Goal: Task Accomplishment & Management: Manage account settings

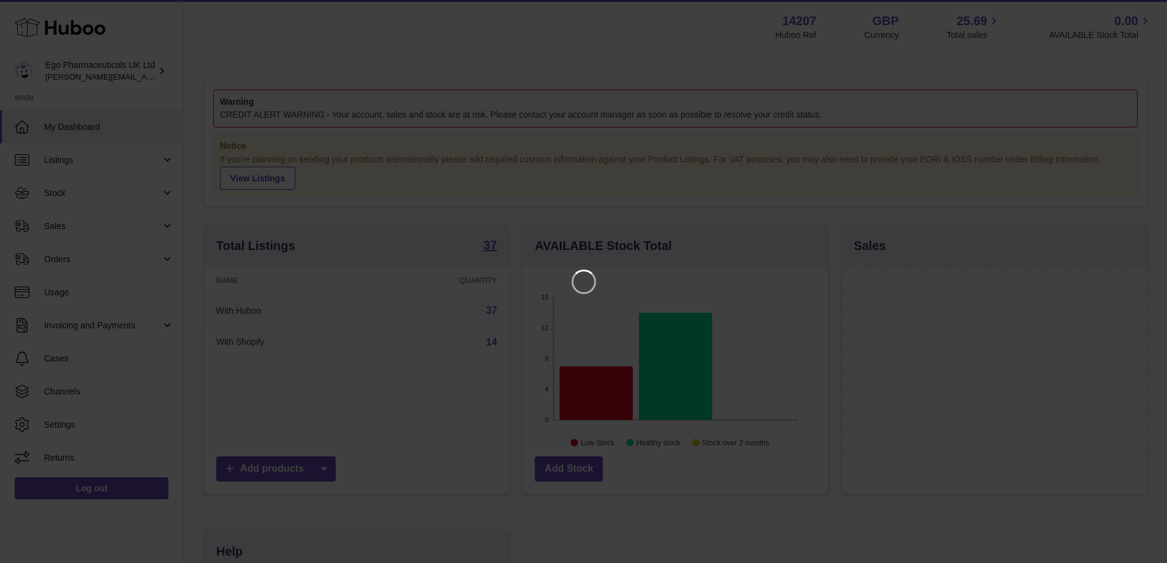
scroll to position [191, 309]
click at [1145, 9] on icon "Close" at bounding box center [1144, 11] width 10 height 10
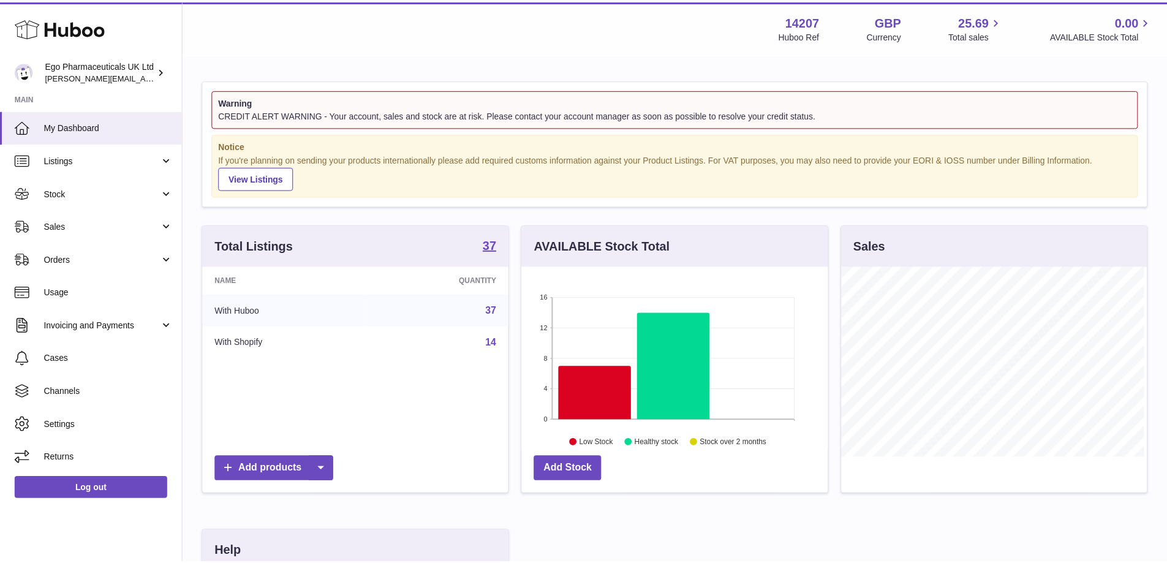
scroll to position [612200, 612086]
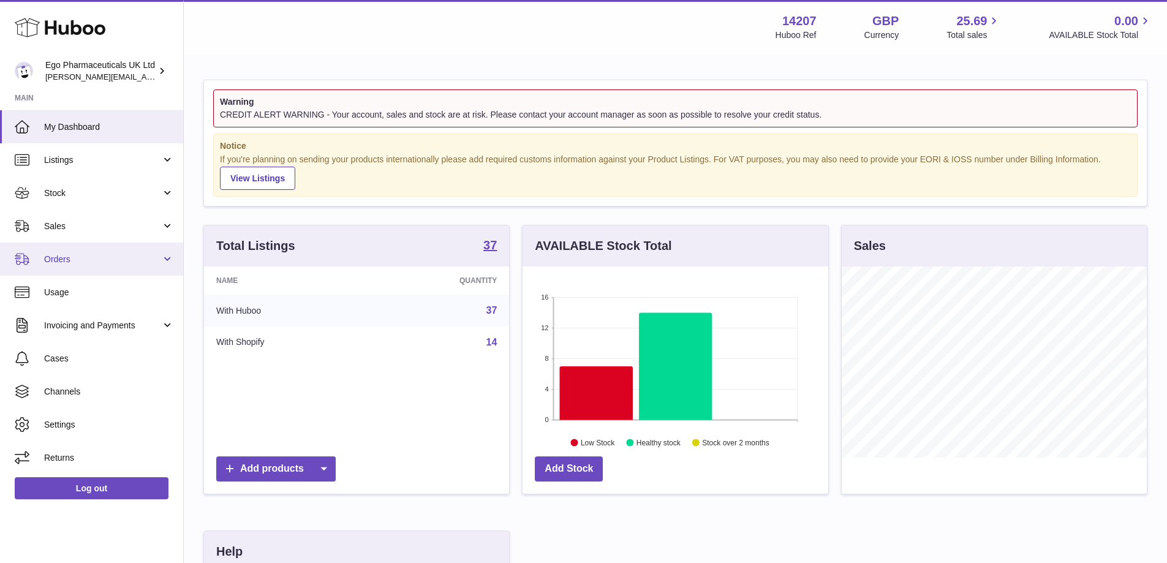
click at [165, 257] on link "Orders" at bounding box center [91, 259] width 183 height 33
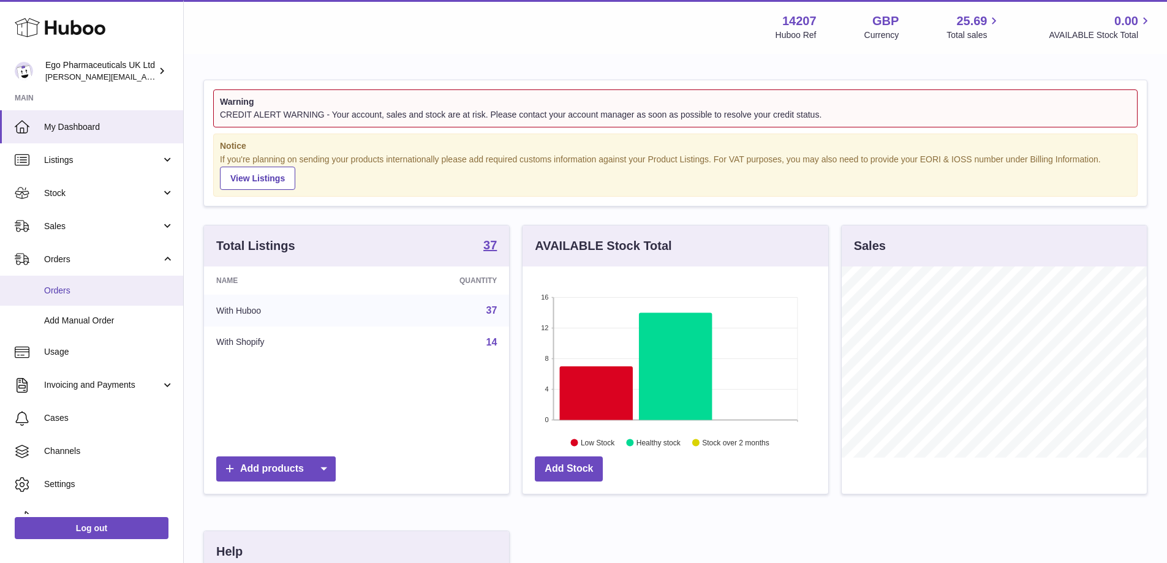
click at [59, 296] on link "Orders" at bounding box center [91, 291] width 183 height 30
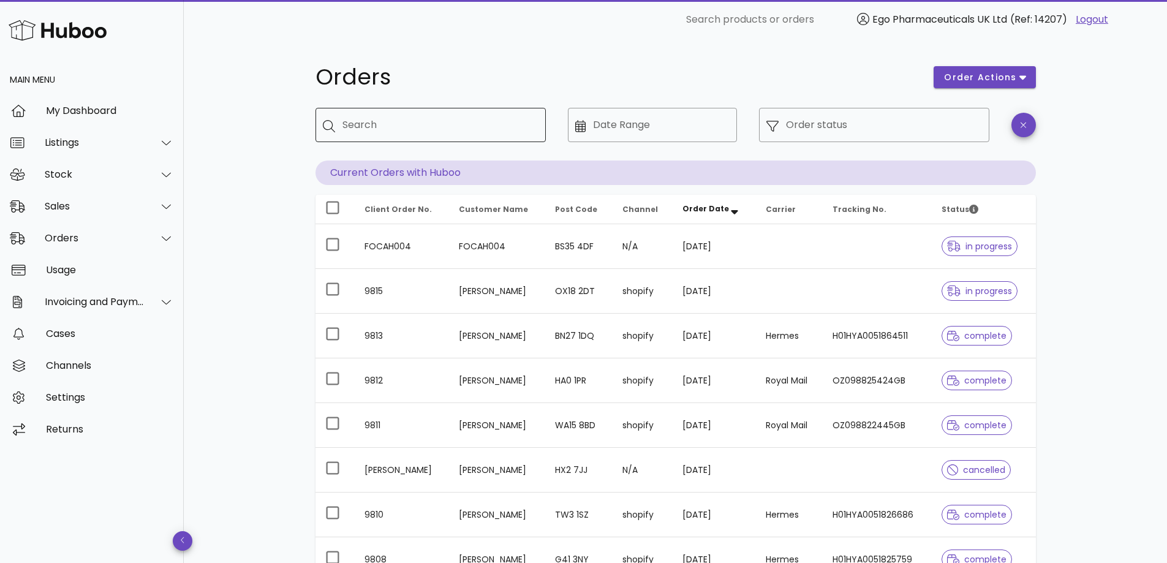
click at [379, 132] on input "Search" at bounding box center [439, 125] width 194 height 20
drag, startPoint x: 379, startPoint y: 132, endPoint x: 356, endPoint y: 127, distance: 23.9
click at [356, 127] on input "*******" at bounding box center [431, 125] width 179 height 20
type input "*******"
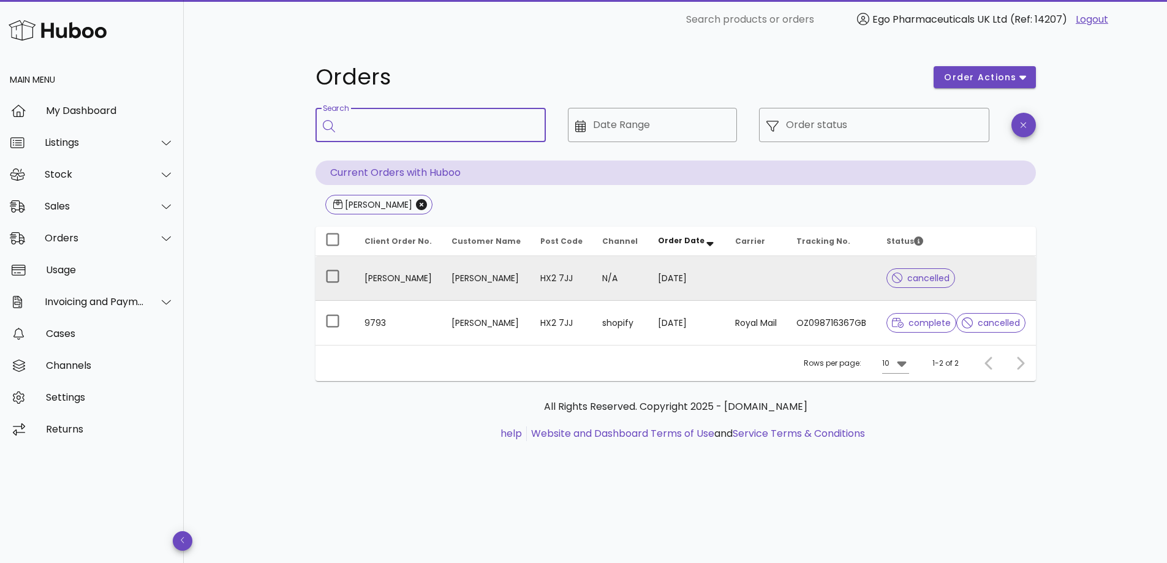
click at [464, 286] on td "[PERSON_NAME]" at bounding box center [486, 278] width 89 height 45
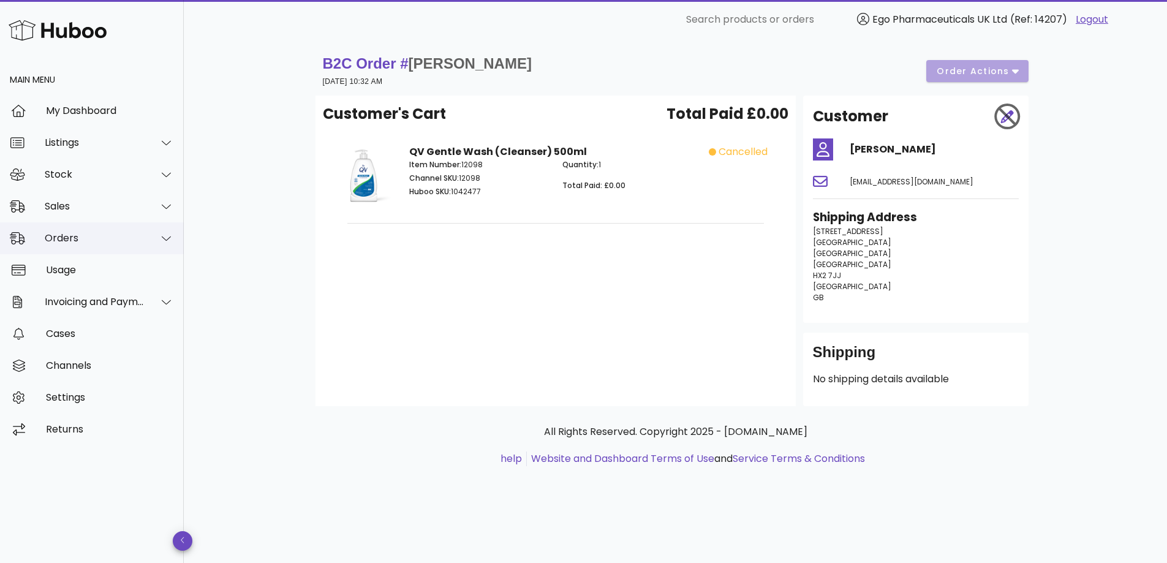
click at [166, 237] on icon at bounding box center [166, 238] width 9 height 11
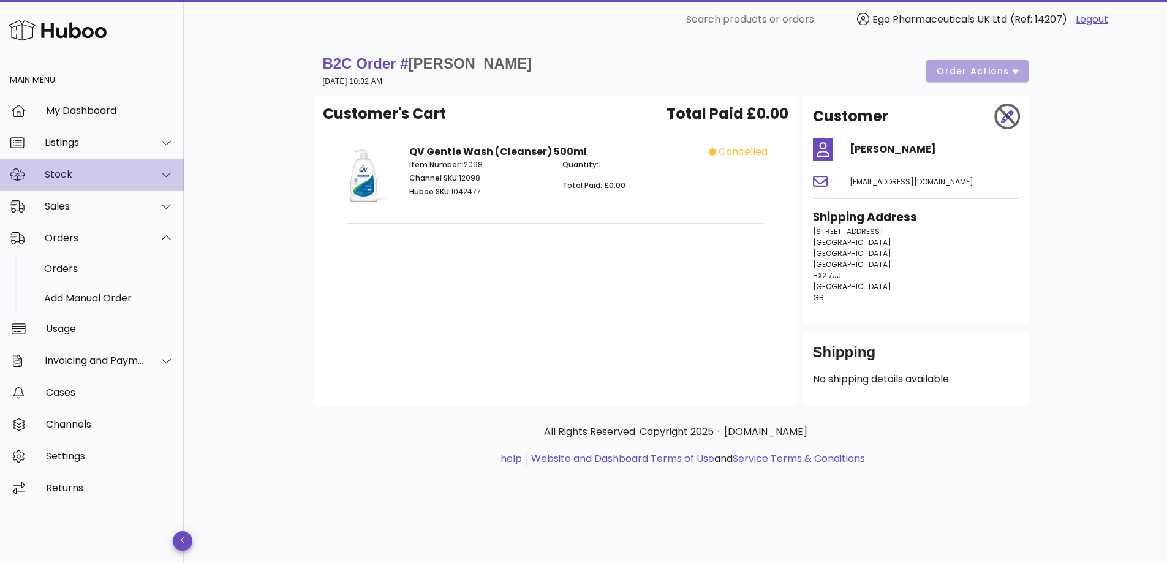
click at [167, 178] on icon at bounding box center [166, 174] width 9 height 11
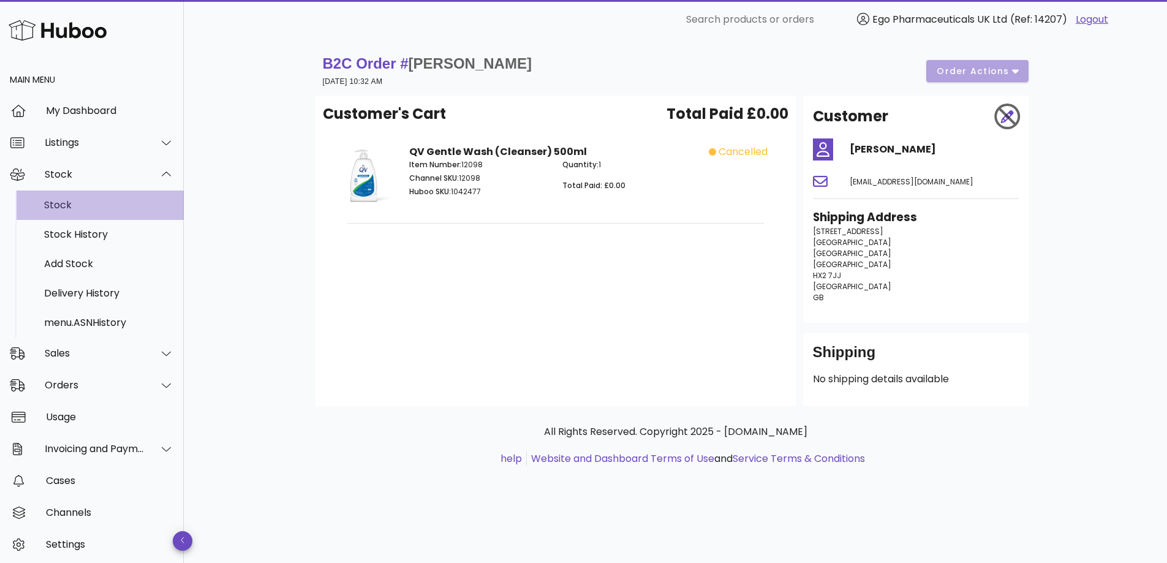
click at [83, 206] on div "Stock" at bounding box center [109, 205] width 130 height 12
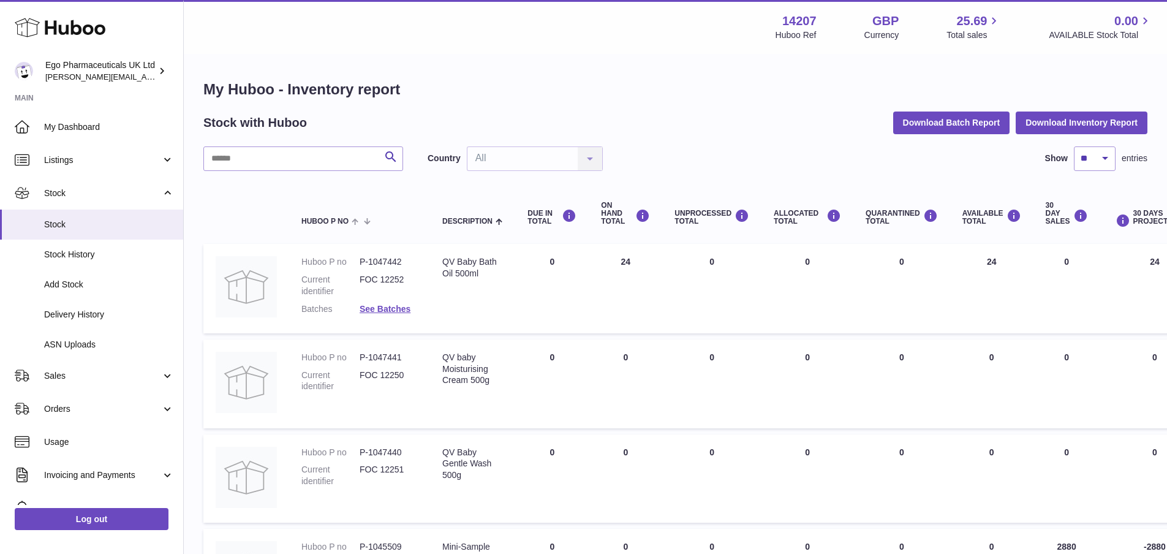
scroll to position [768, 0]
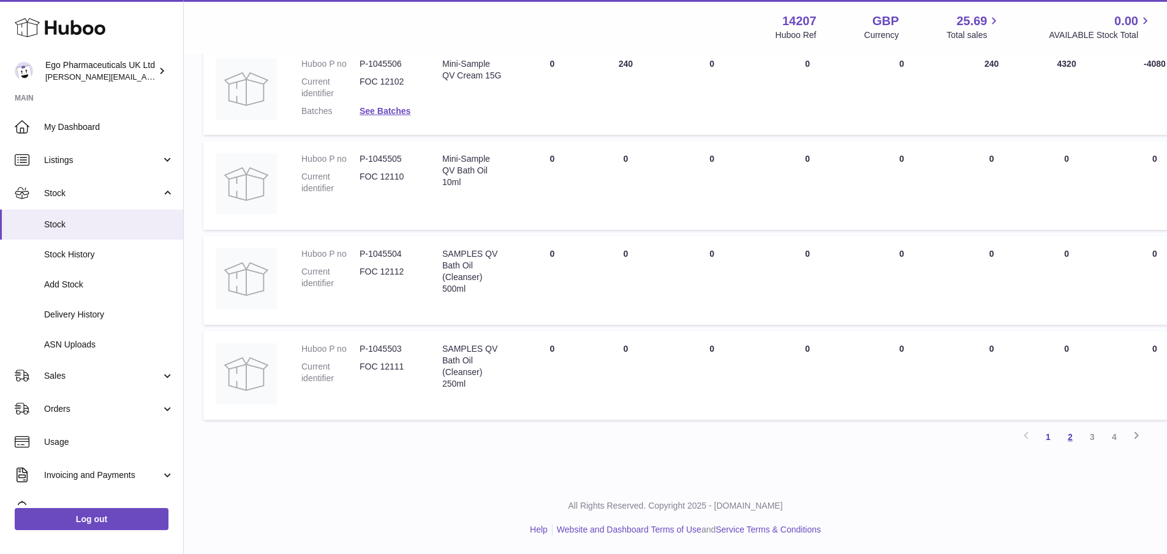
click at [1072, 443] on link "2" at bounding box center [1070, 437] width 22 height 22
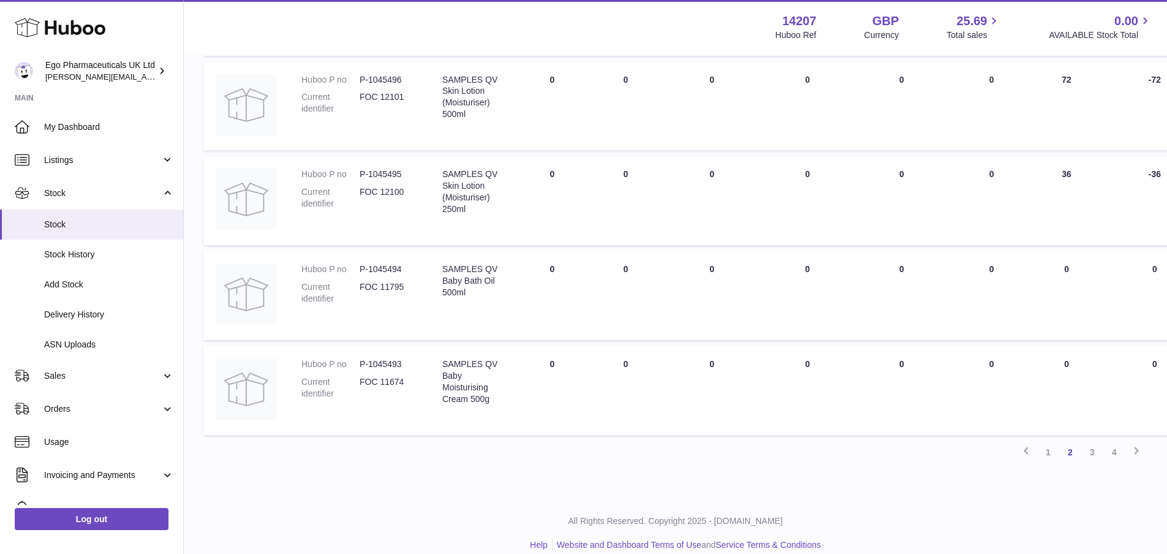
scroll to position [753, 0]
click at [1088, 454] on link "3" at bounding box center [1092, 453] width 22 height 22
